Goal: Transaction & Acquisition: Purchase product/service

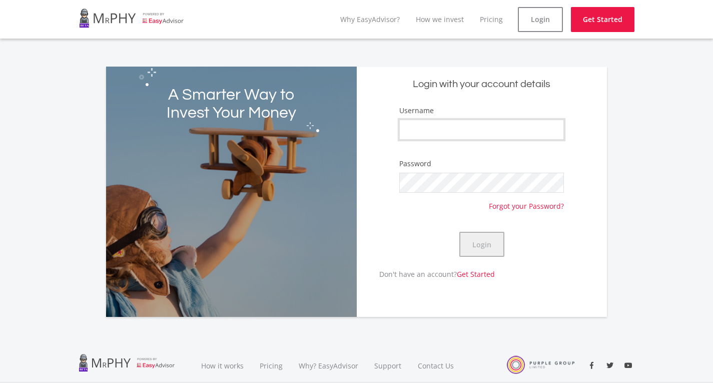
type input "Chervaugn"
click at [490, 249] on button "Login" at bounding box center [481, 244] width 45 height 25
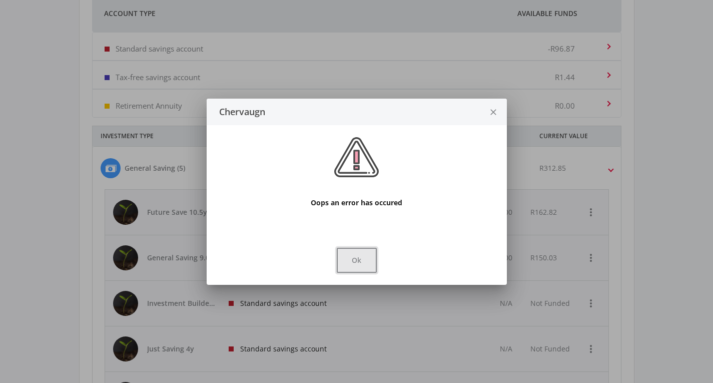
click at [372, 266] on button "Ok" at bounding box center [357, 260] width 40 height 25
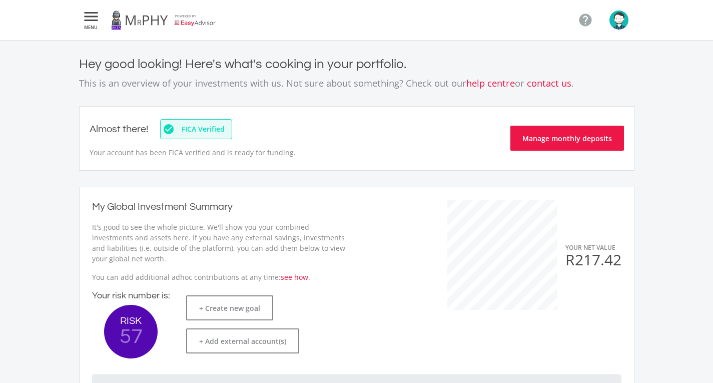
click at [91, 17] on icon "" at bounding box center [91, 17] width 18 height 12
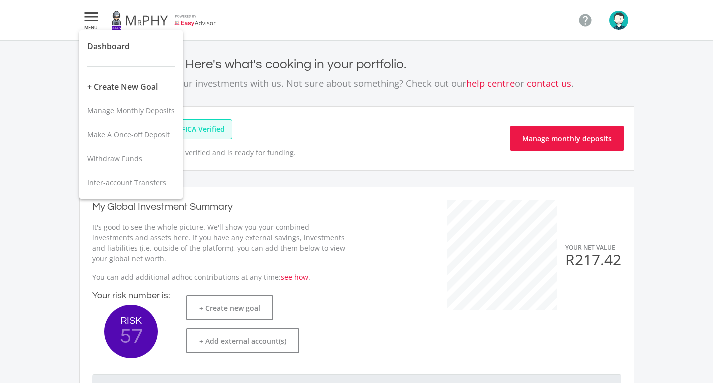
click at [91, 17] on div at bounding box center [356, 191] width 713 height 383
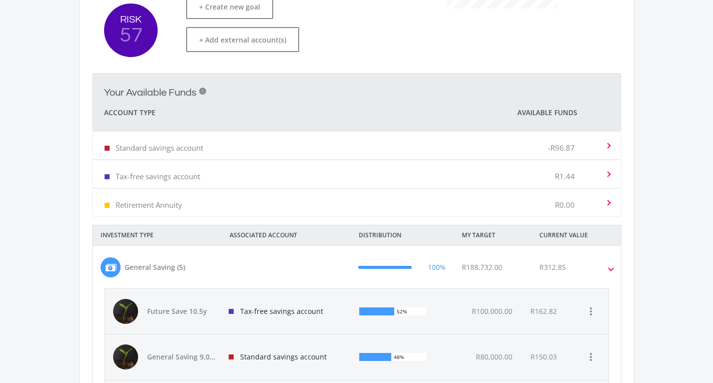
scroll to position [400, 0]
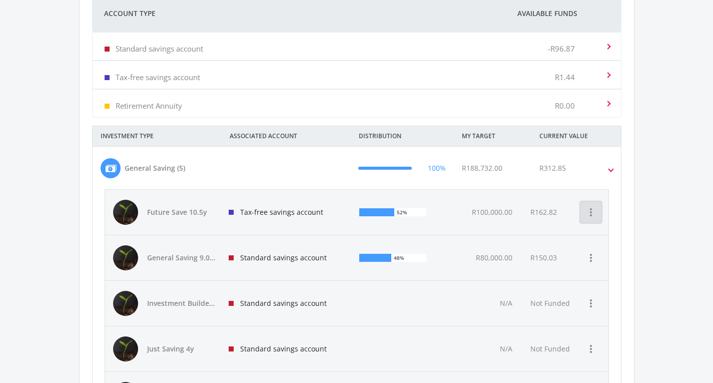
click at [590, 216] on icon "more_vert" at bounding box center [591, 212] width 12 height 12
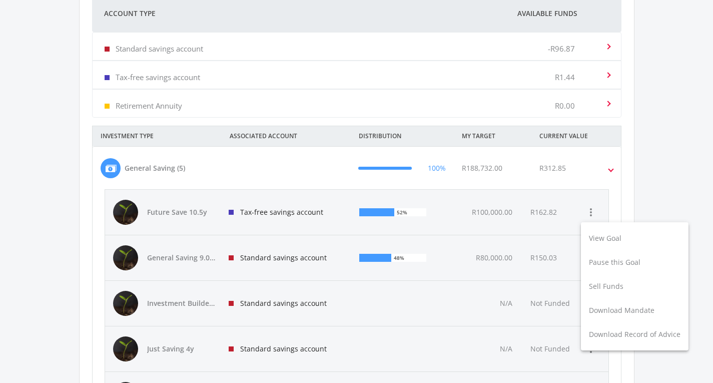
click at [435, 258] on div at bounding box center [356, 191] width 713 height 383
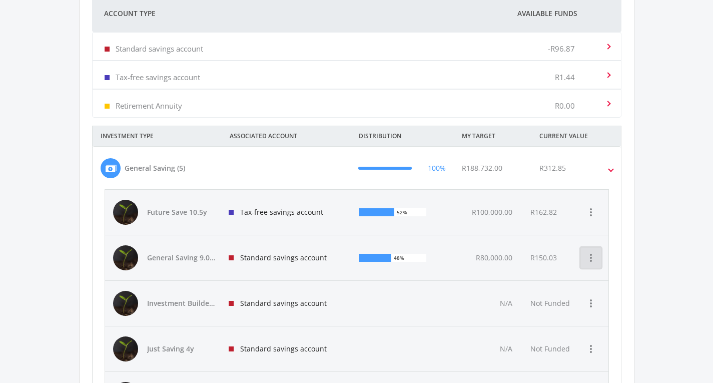
click at [592, 257] on icon "more_vert" at bounding box center [591, 258] width 12 height 12
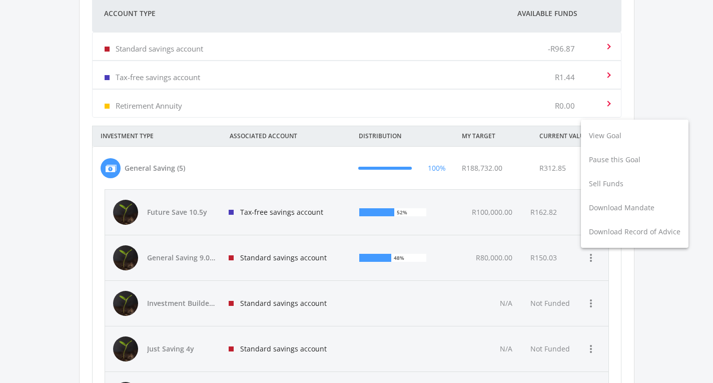
click at [584, 273] on div at bounding box center [356, 191] width 713 height 383
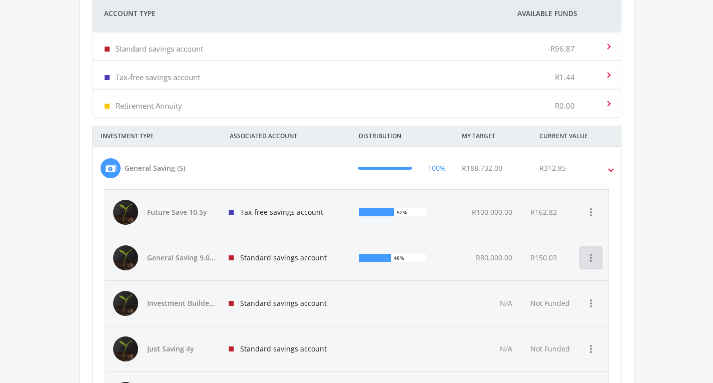
click at [588, 264] on button "more_vert" at bounding box center [591, 258] width 20 height 20
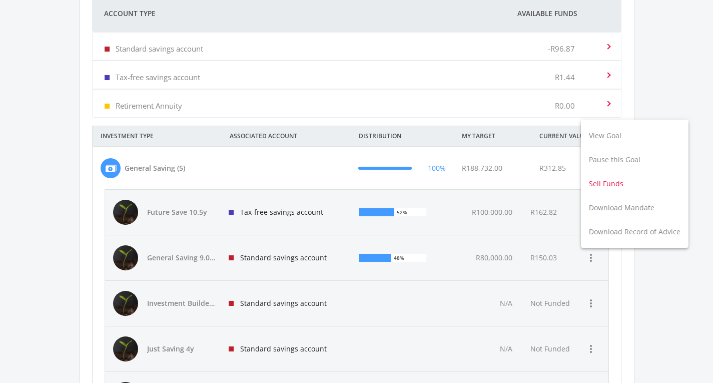
click at [610, 184] on button "Sell Funds" at bounding box center [635, 184] width 108 height 24
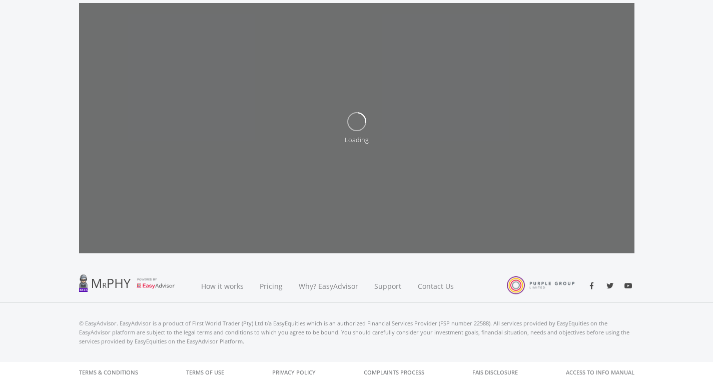
scroll to position [114, 0]
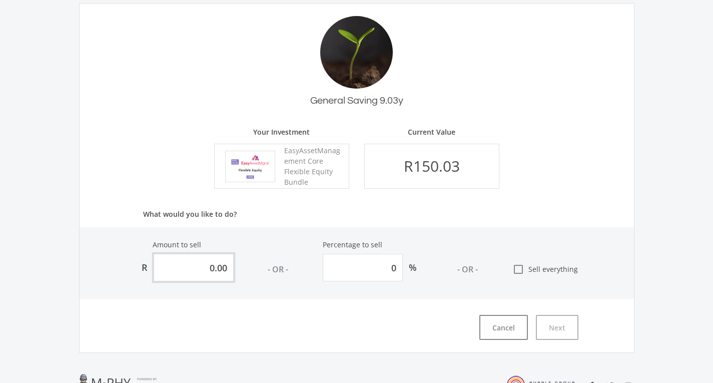
drag, startPoint x: 196, startPoint y: 268, endPoint x: 235, endPoint y: 267, distance: 39.0
click at [235, 266] on div "Amount to sell R 0.00 - OR - Percentage to sell 0 % - OR - check_box_outline_bl…" at bounding box center [357, 263] width 554 height 72
type input "1"
type input "0.6665"
type input "12"
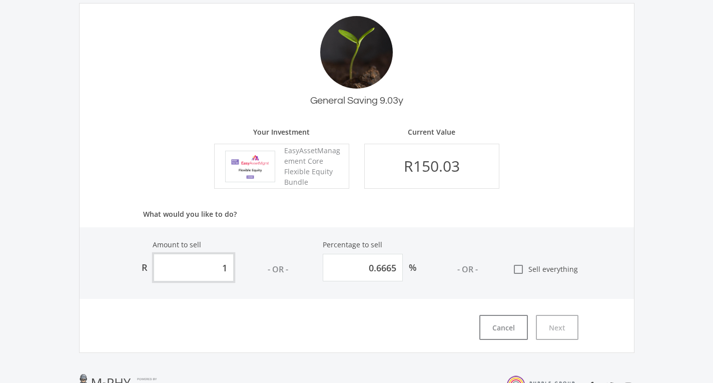
type input "7.998"
type input "120"
type input "79.98"
click at [604, 265] on div "Amount to sell R 120.00 - OR - Percentage to sell 79.98 % - OR - check_box_outl…" at bounding box center [357, 263] width 554 height 72
click at [546, 272] on span "Sell everything" at bounding box center [551, 269] width 54 height 11
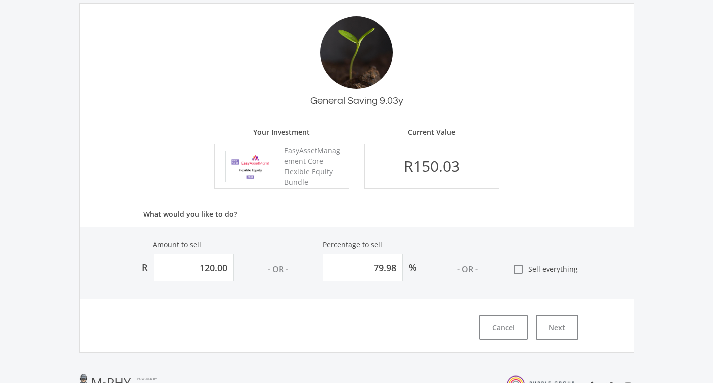
click at [502, 265] on input "check_box_outline_blank Sell everything" at bounding box center [502, 265] width 0 height 0
type input "150.031818908291"
type input "100"
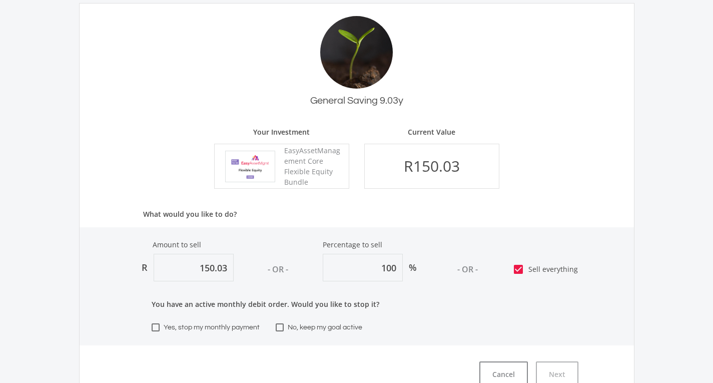
click at [523, 270] on icon "check_box" at bounding box center [518, 269] width 12 height 12
click at [502, 265] on input "check_box Sell everything" at bounding box center [502, 265] width 0 height 0
type input "0"
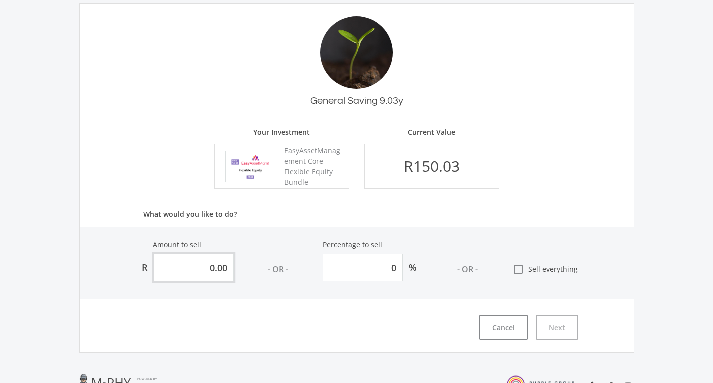
drag, startPoint x: 204, startPoint y: 264, endPoint x: 257, endPoint y: 275, distance: 54.3
click at [257, 274] on div "Amount to sell R 0.00 - OR - Percentage to sell 0 % - OR - check_box_outline_bl…" at bounding box center [357, 263] width 554 height 72
type input "1"
type input "0.6665"
type input "12"
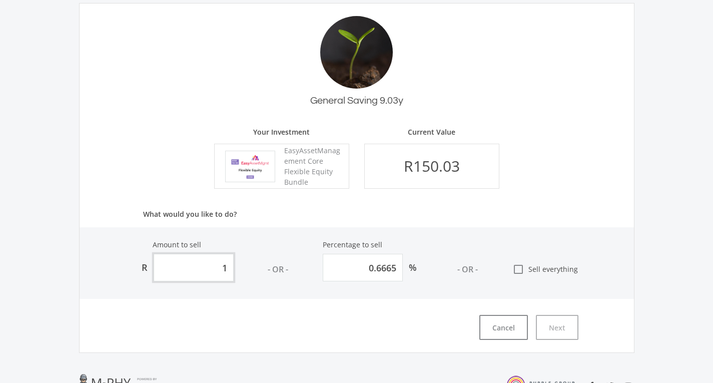
type input "7.998"
type input "120"
type input "79.98"
type input "120.00"
click at [637, 38] on div "Sell Funds Sell Funds in order to withdraw money from a goal. We'll transfer yo…" at bounding box center [357, 148] width 570 height 410
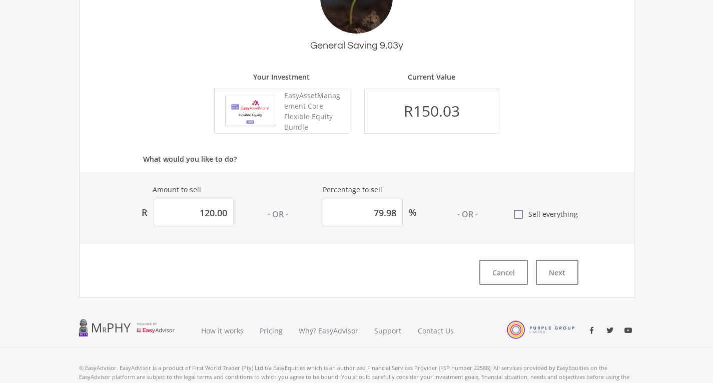
scroll to position [213, 0]
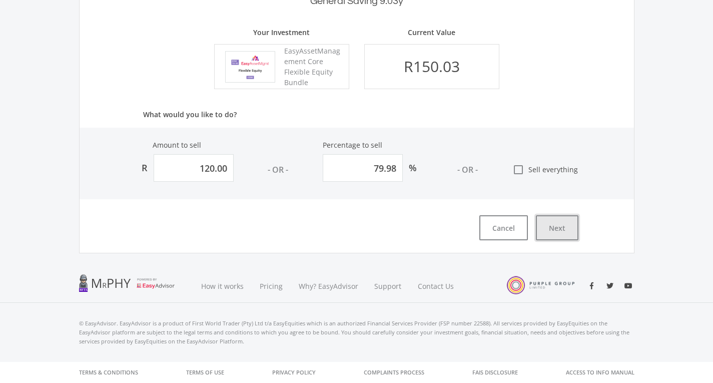
click at [567, 233] on button "Next" at bounding box center [557, 227] width 43 height 25
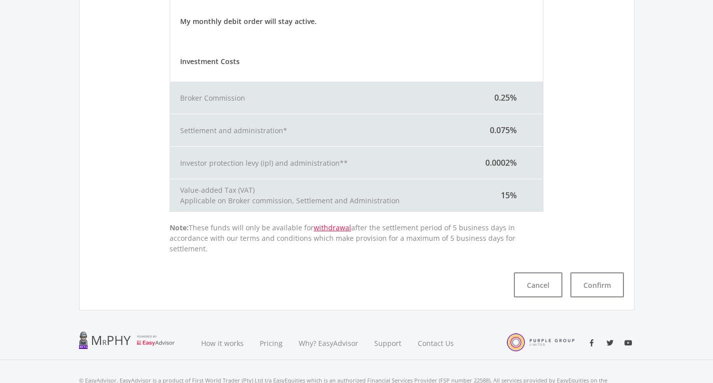
scroll to position [338, 0]
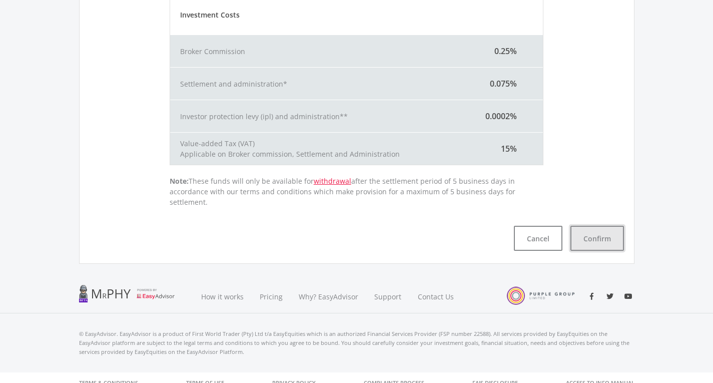
click at [602, 226] on button "Confirm" at bounding box center [597, 238] width 54 height 25
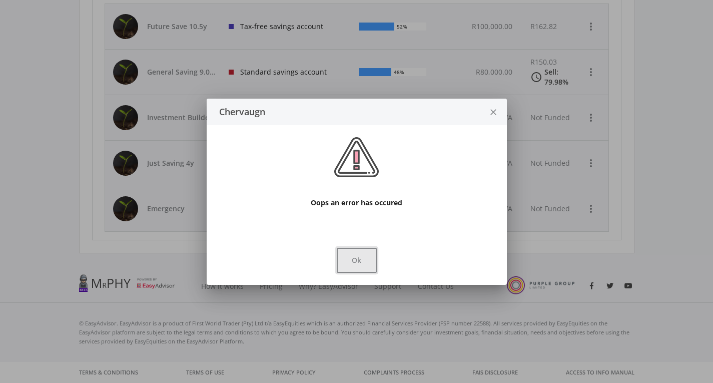
click at [354, 257] on button "Ok" at bounding box center [357, 260] width 40 height 25
